Goal: Find contact information: Obtain details needed to contact an individual or organization

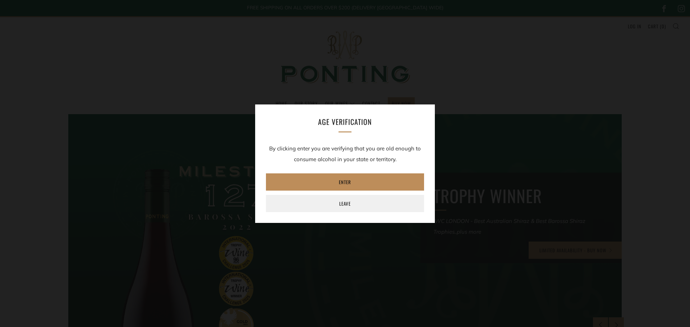
click at [345, 176] on link "Enter" at bounding box center [345, 182] width 158 height 17
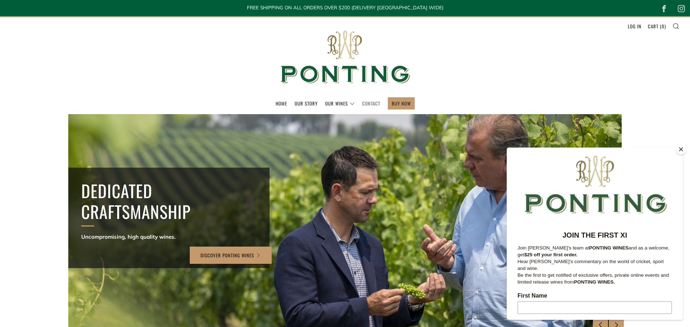
click at [376, 103] on link "Contact" at bounding box center [371, 103] width 18 height 11
click at [366, 102] on link "Contact" at bounding box center [371, 103] width 18 height 11
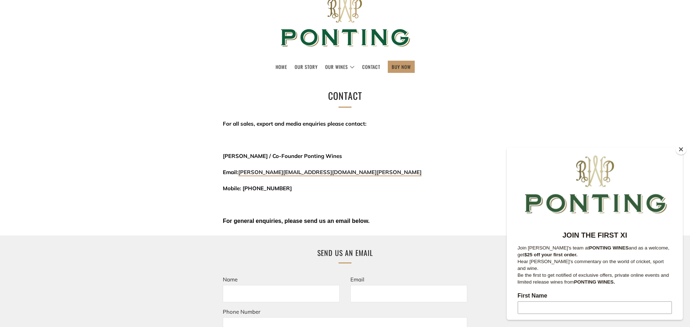
scroll to position [51, 0]
